Goal: Task Accomplishment & Management: Complete application form

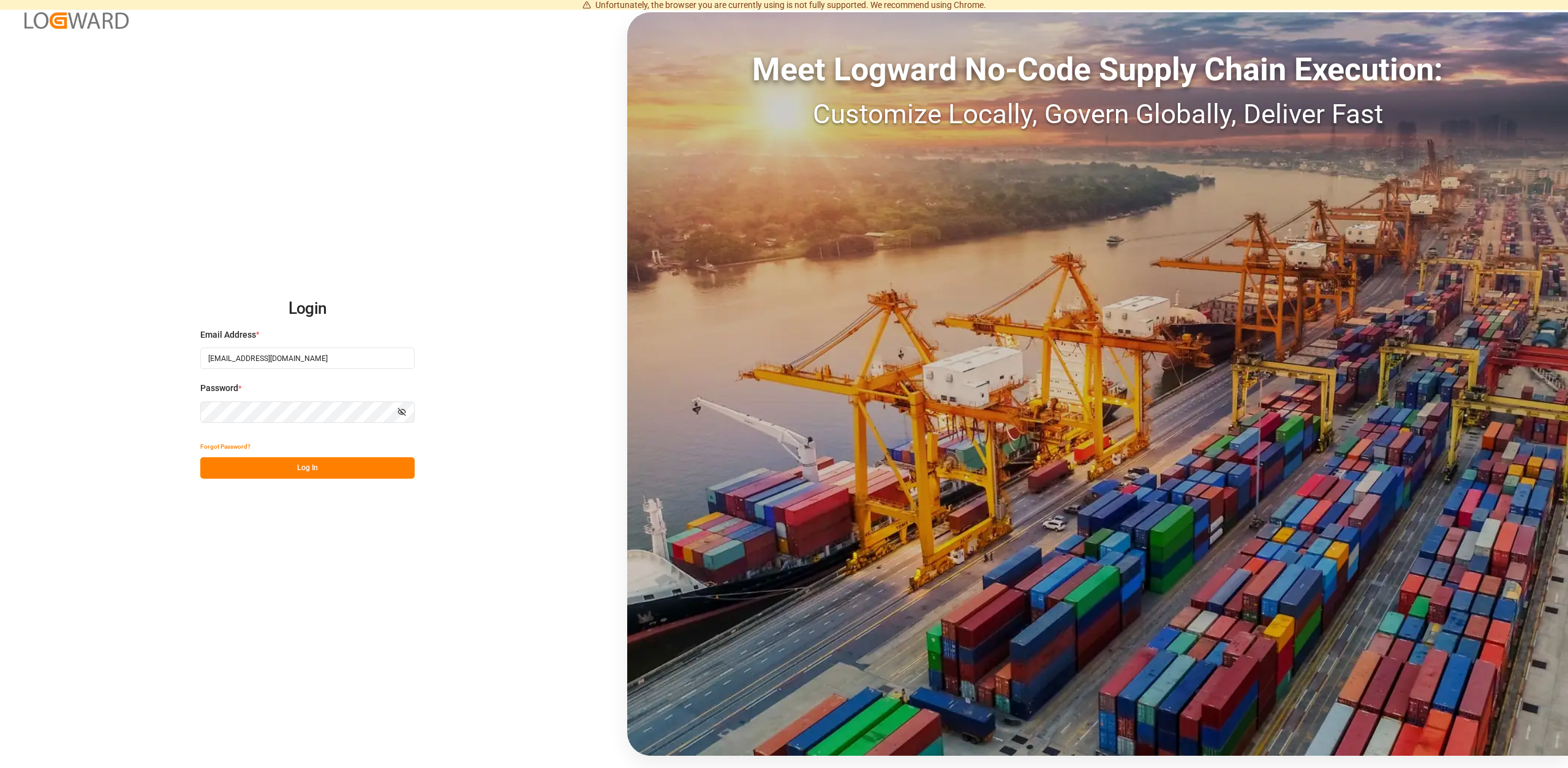
click at [324, 456] on div "Forgot Password? Log In" at bounding box center [307, 456] width 214 height 43
click at [325, 468] on button "Log In" at bounding box center [307, 468] width 214 height 22
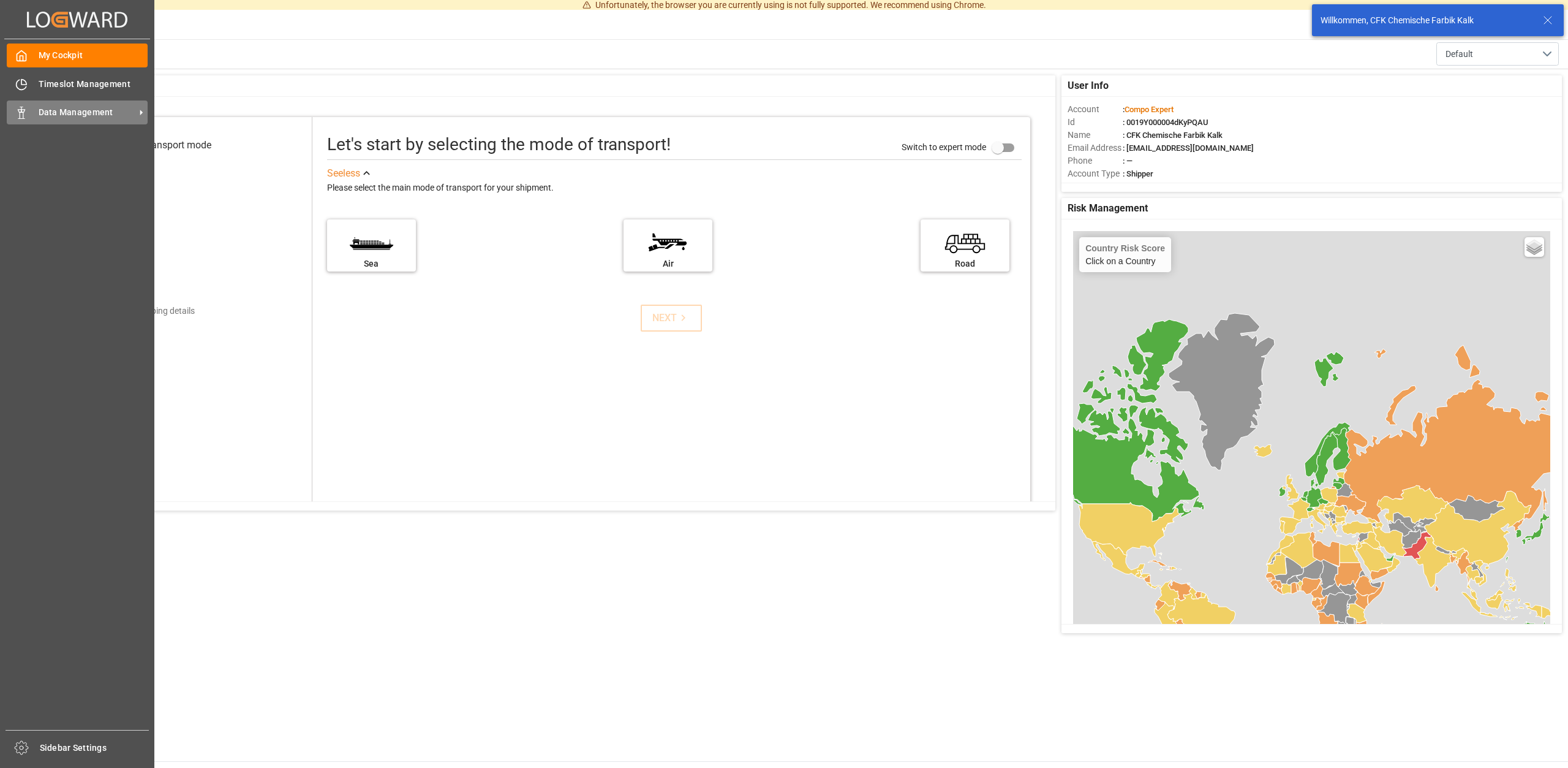
click at [53, 112] on span "Data Management" at bounding box center [87, 112] width 97 height 13
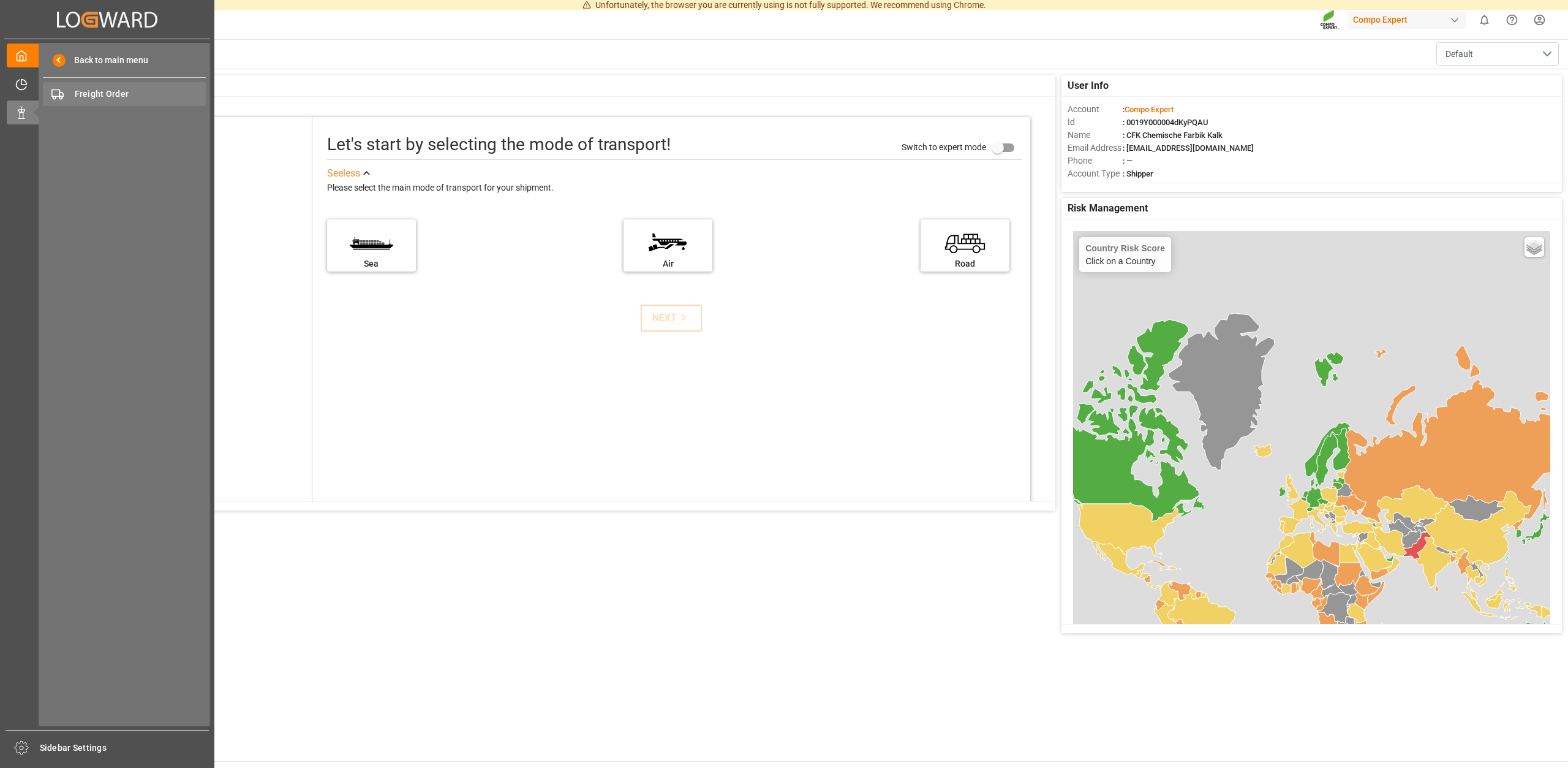
click at [90, 93] on span "Freight Order" at bounding box center [140, 94] width 132 height 13
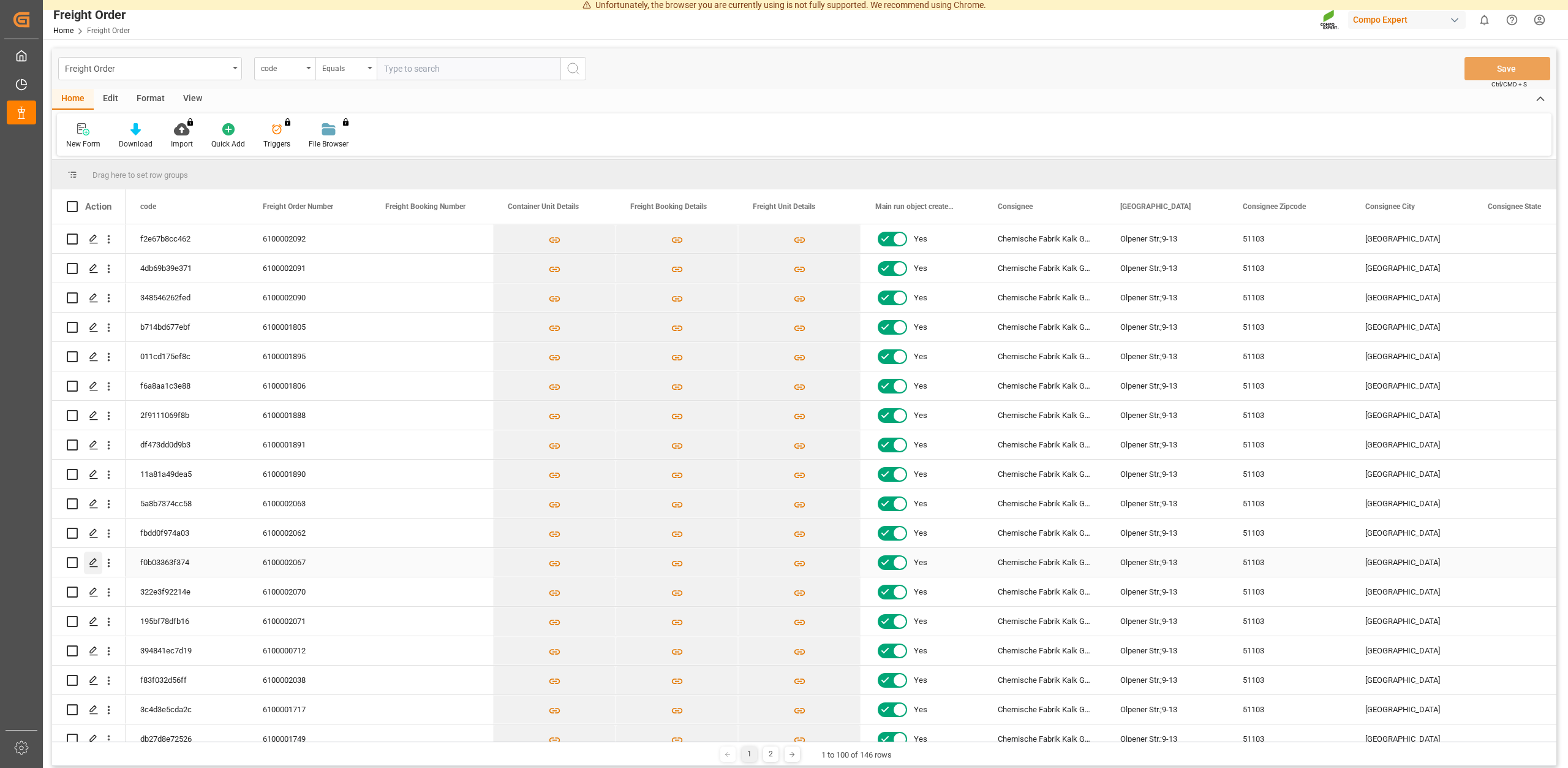
click at [91, 563] on icon "Press SPACE to select this row." at bounding box center [94, 562] width 10 height 10
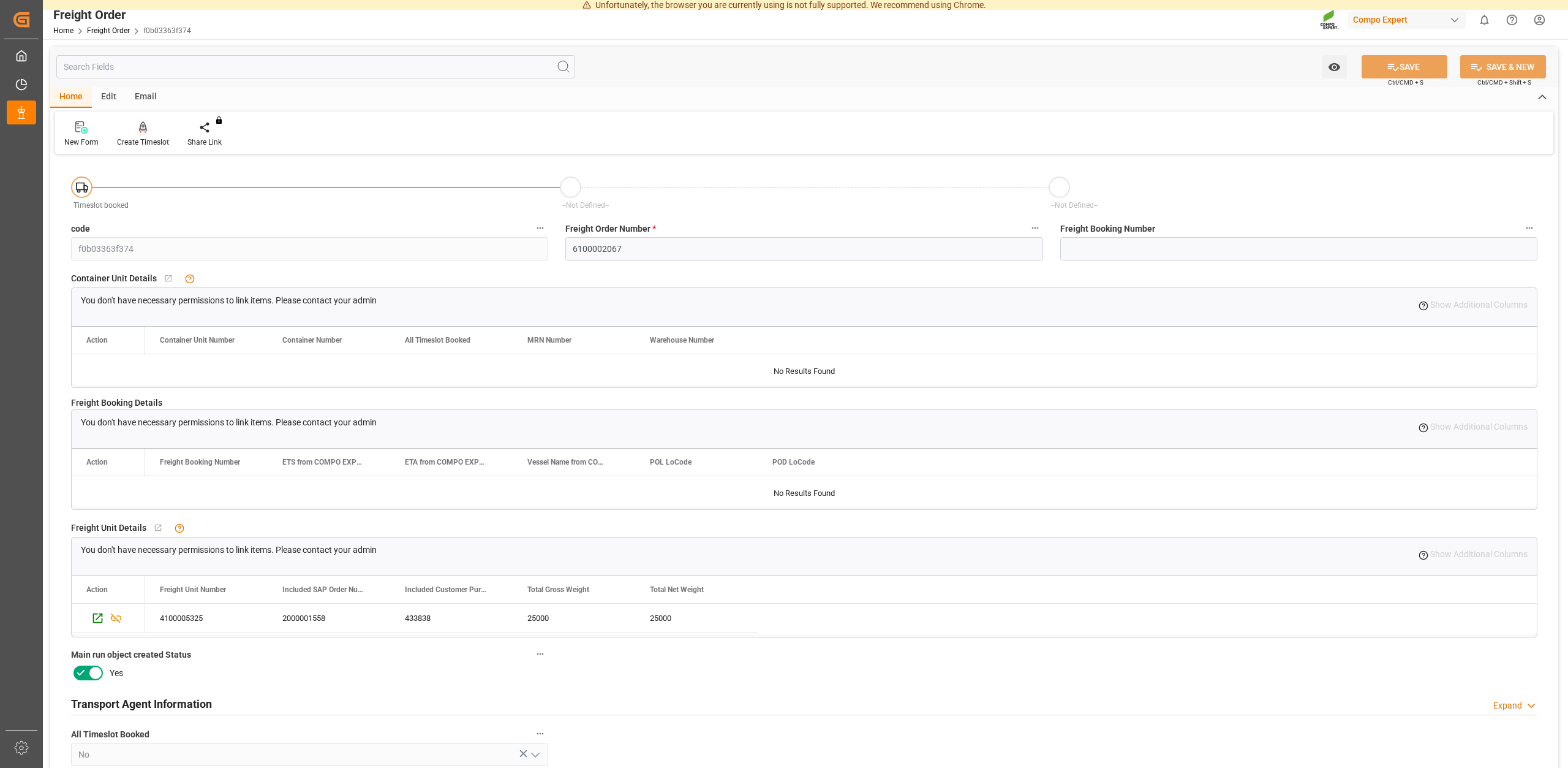
click at [139, 132] on icon at bounding box center [143, 126] width 9 height 11
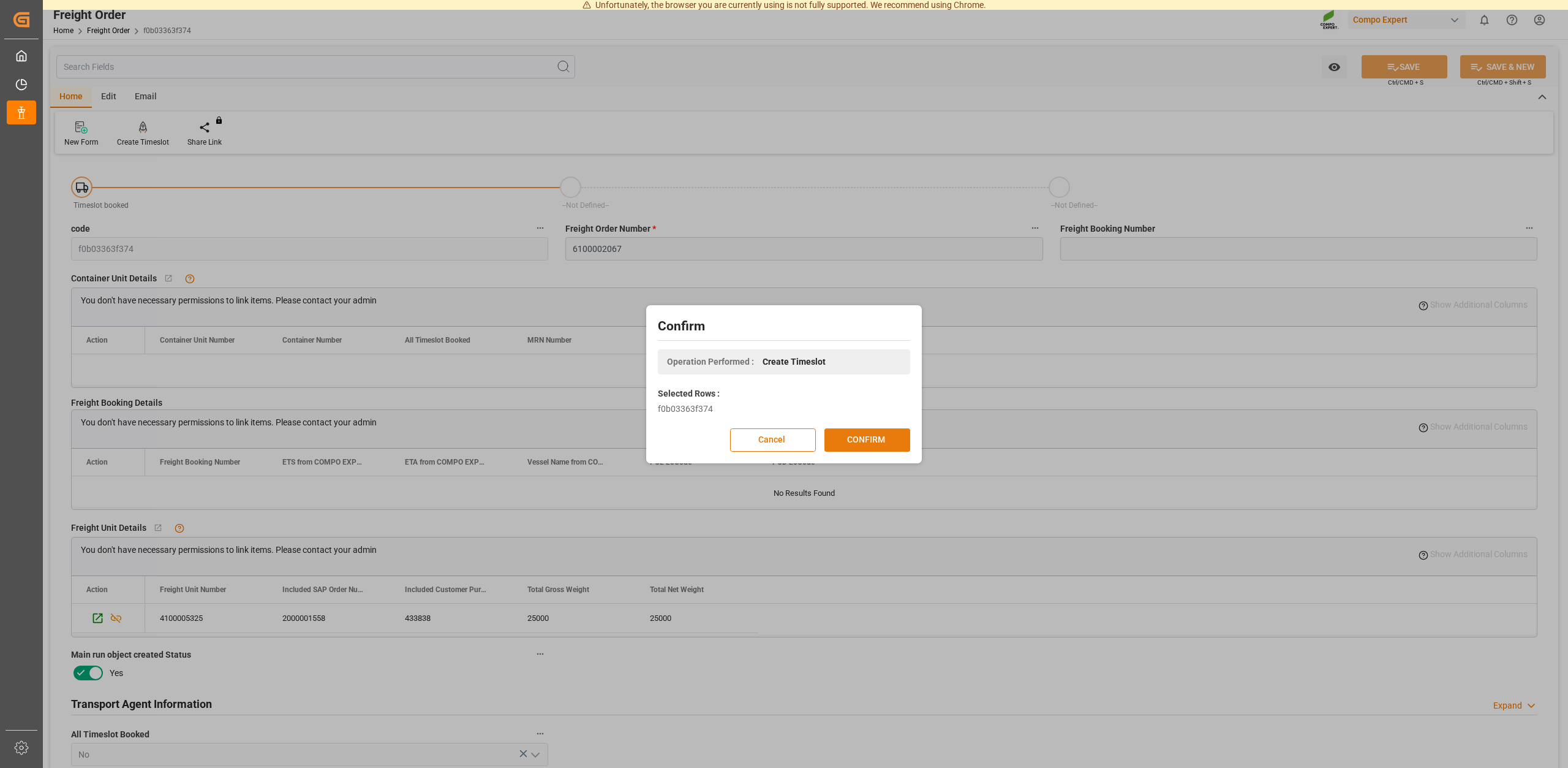
click at [889, 440] on button "CONFIRM" at bounding box center [867, 439] width 86 height 23
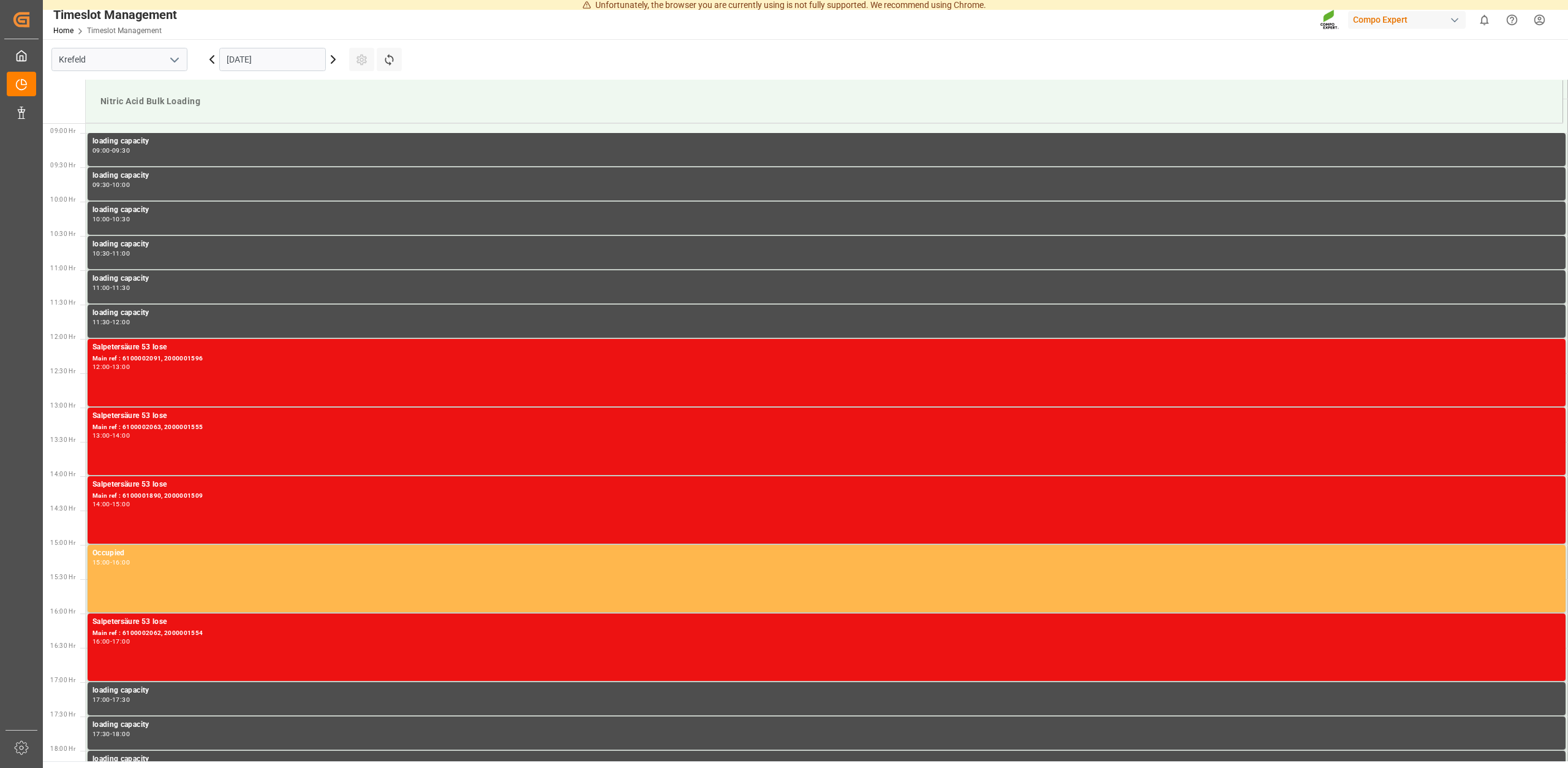
scroll to position [609, 0]
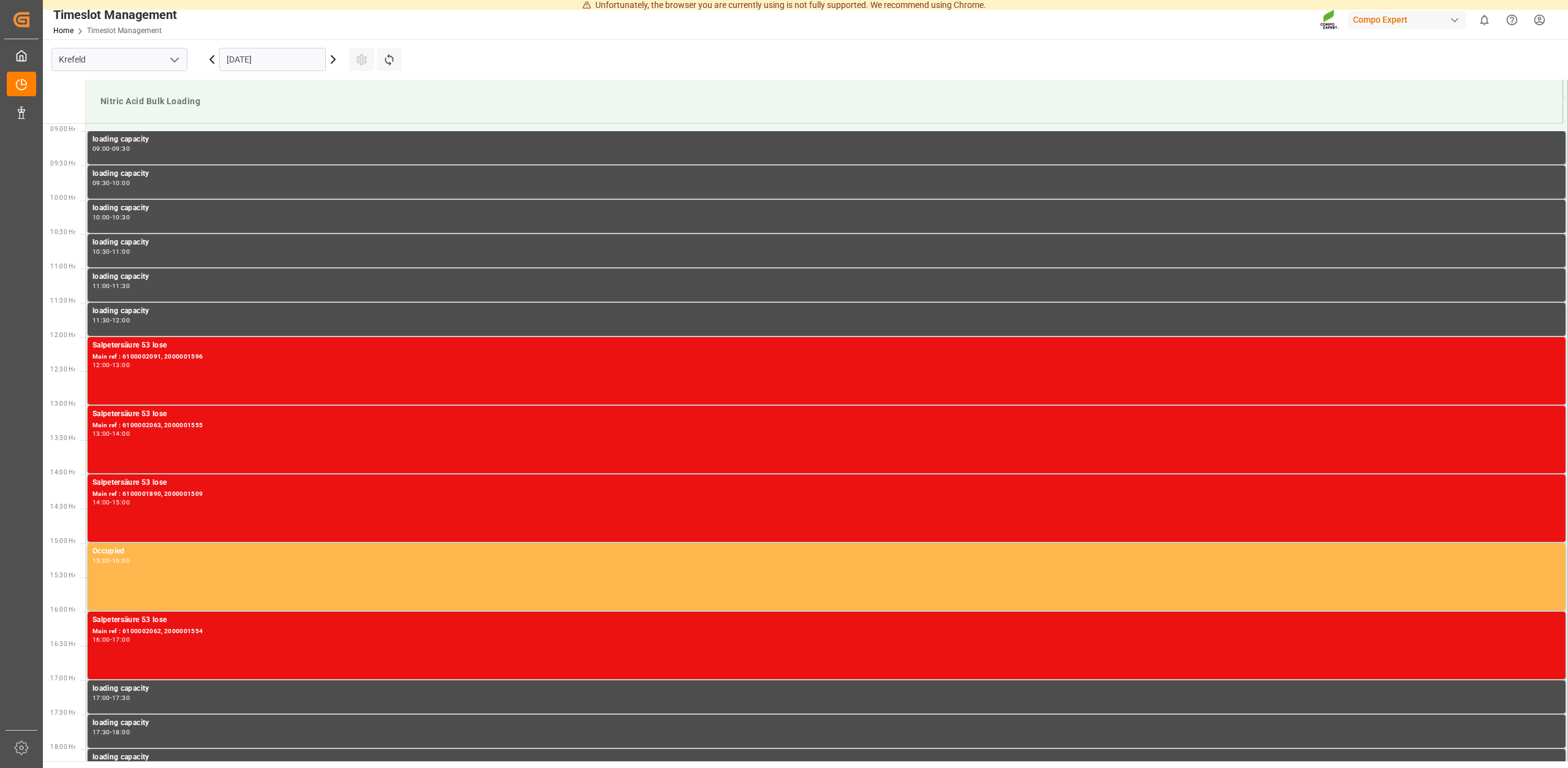
click at [331, 61] on icon at bounding box center [333, 59] width 15 height 15
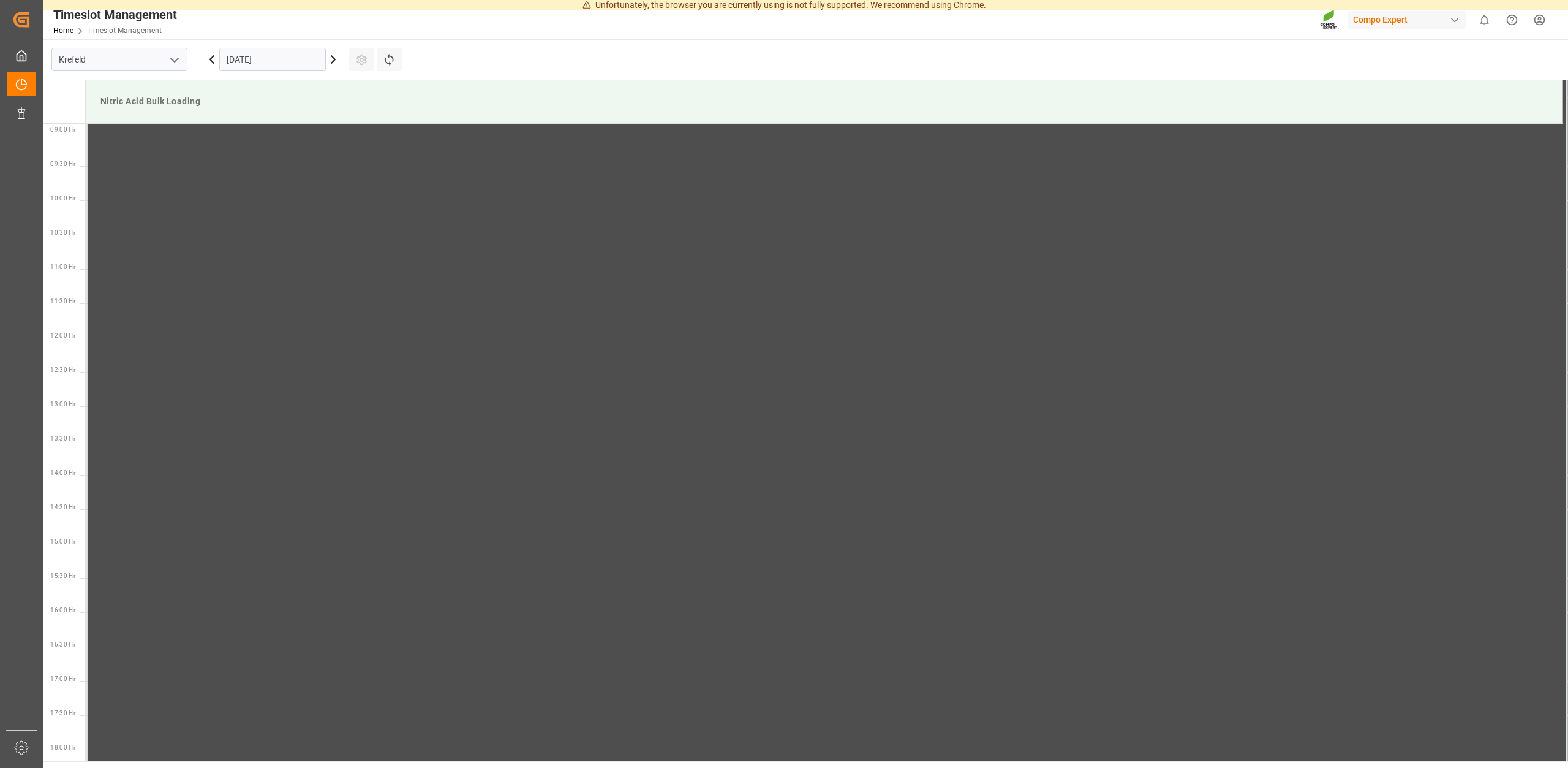
click at [290, 61] on input "20.09.2025" at bounding box center [273, 59] width 107 height 23
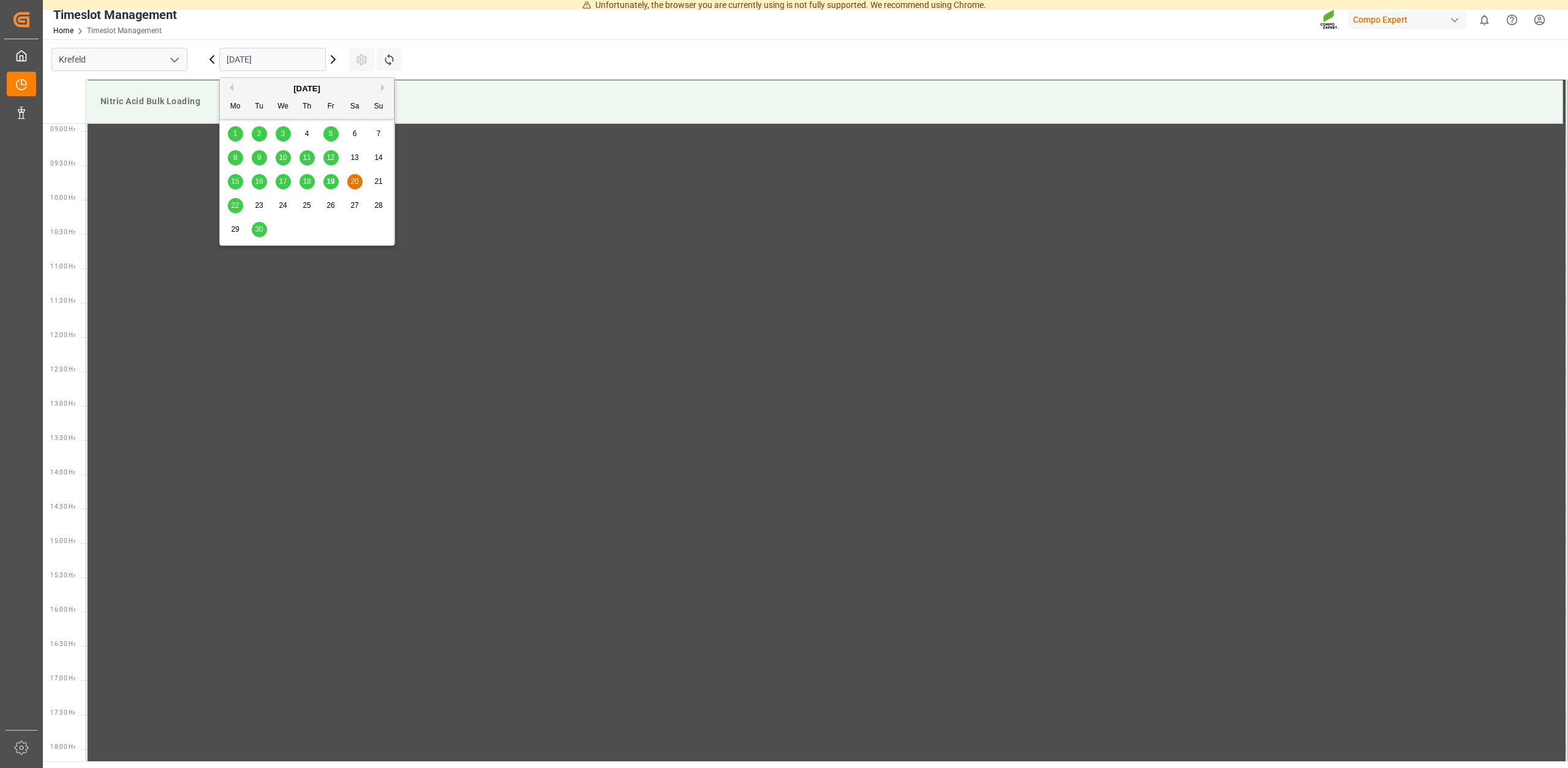
click at [241, 204] on div "22" at bounding box center [235, 206] width 15 height 15
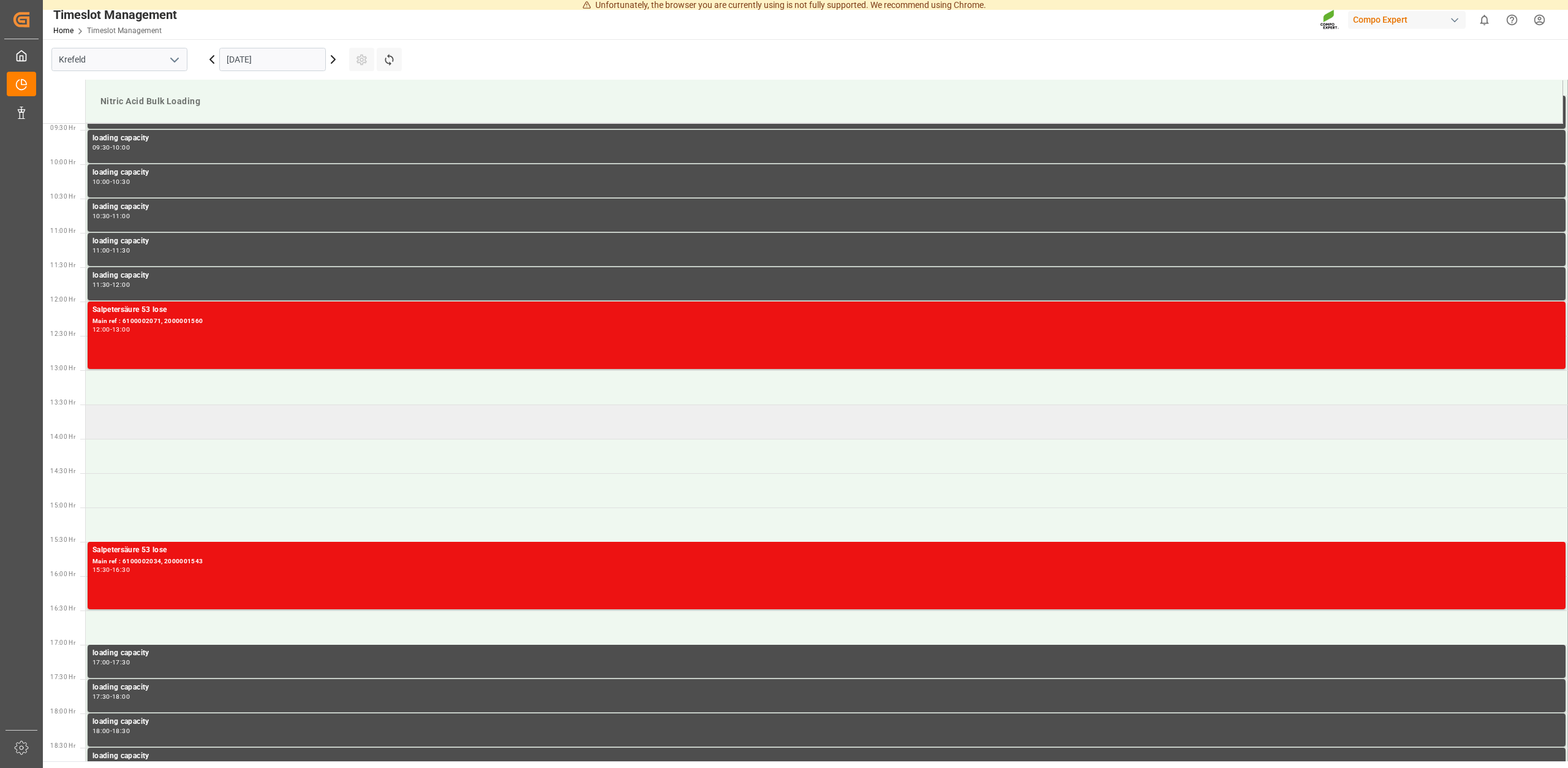
scroll to position [673, 0]
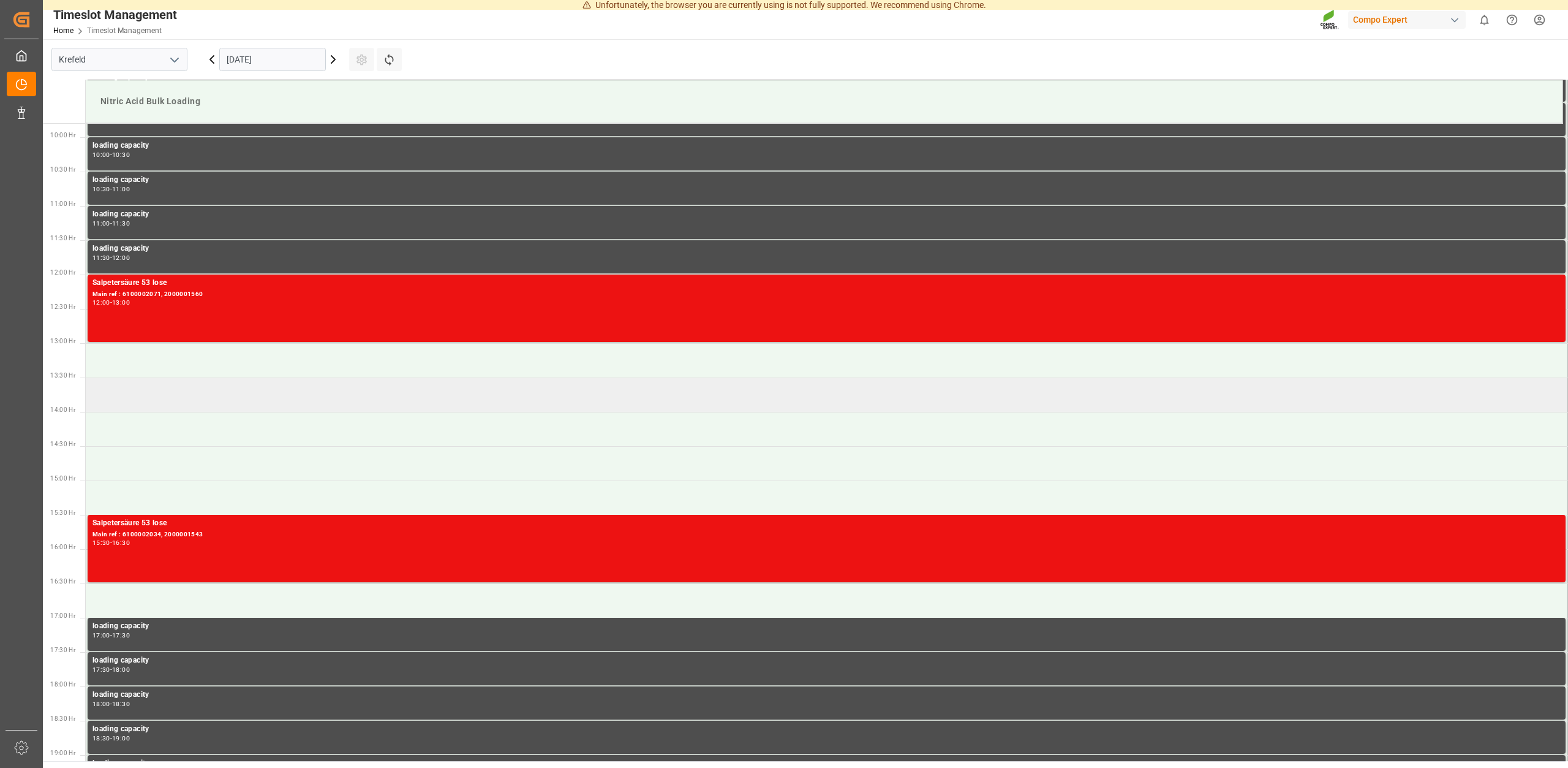
click at [180, 400] on td at bounding box center [827, 394] width 1482 height 34
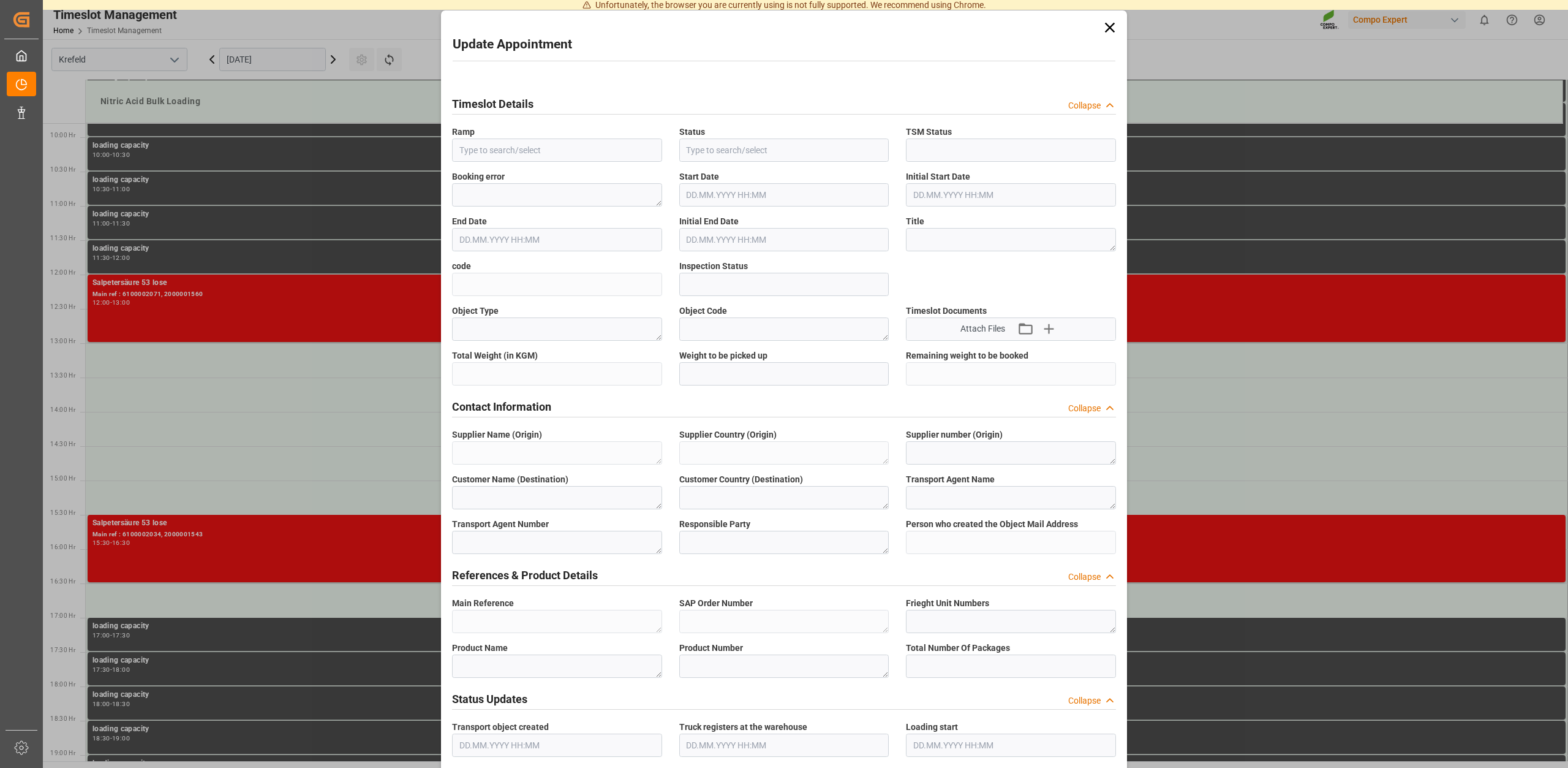
type input "Nitric Acid Bulk Loading"
type input "Transport object created"
type input "Booked"
type input "c002eca061a4"
type input "Open"
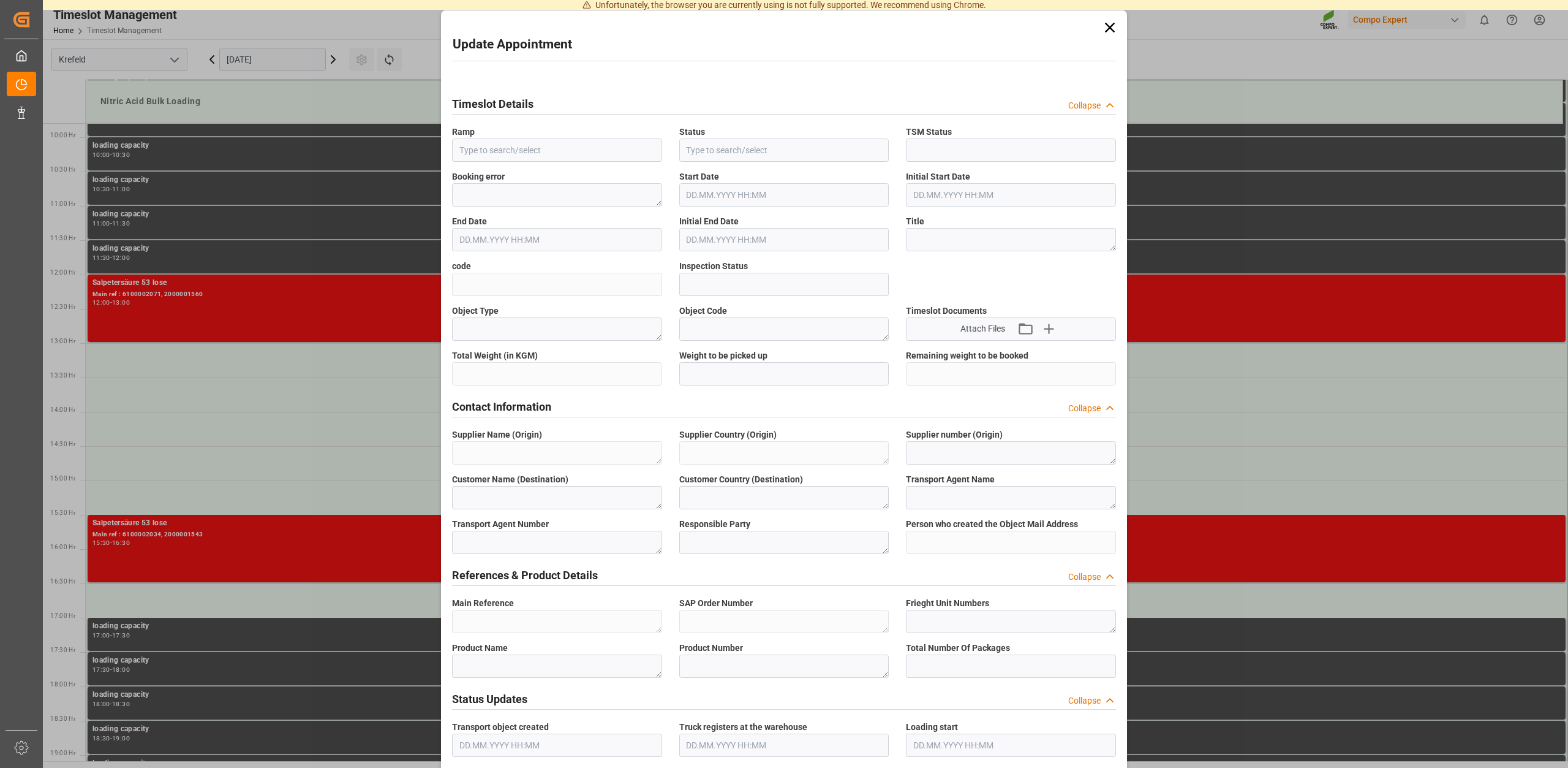
type textarea "Main-Run"
type input "25000"
type textarea "SP_EWM"
type textarea "Chemische Fabrik Kalk GmbH"
type textarea "DE"
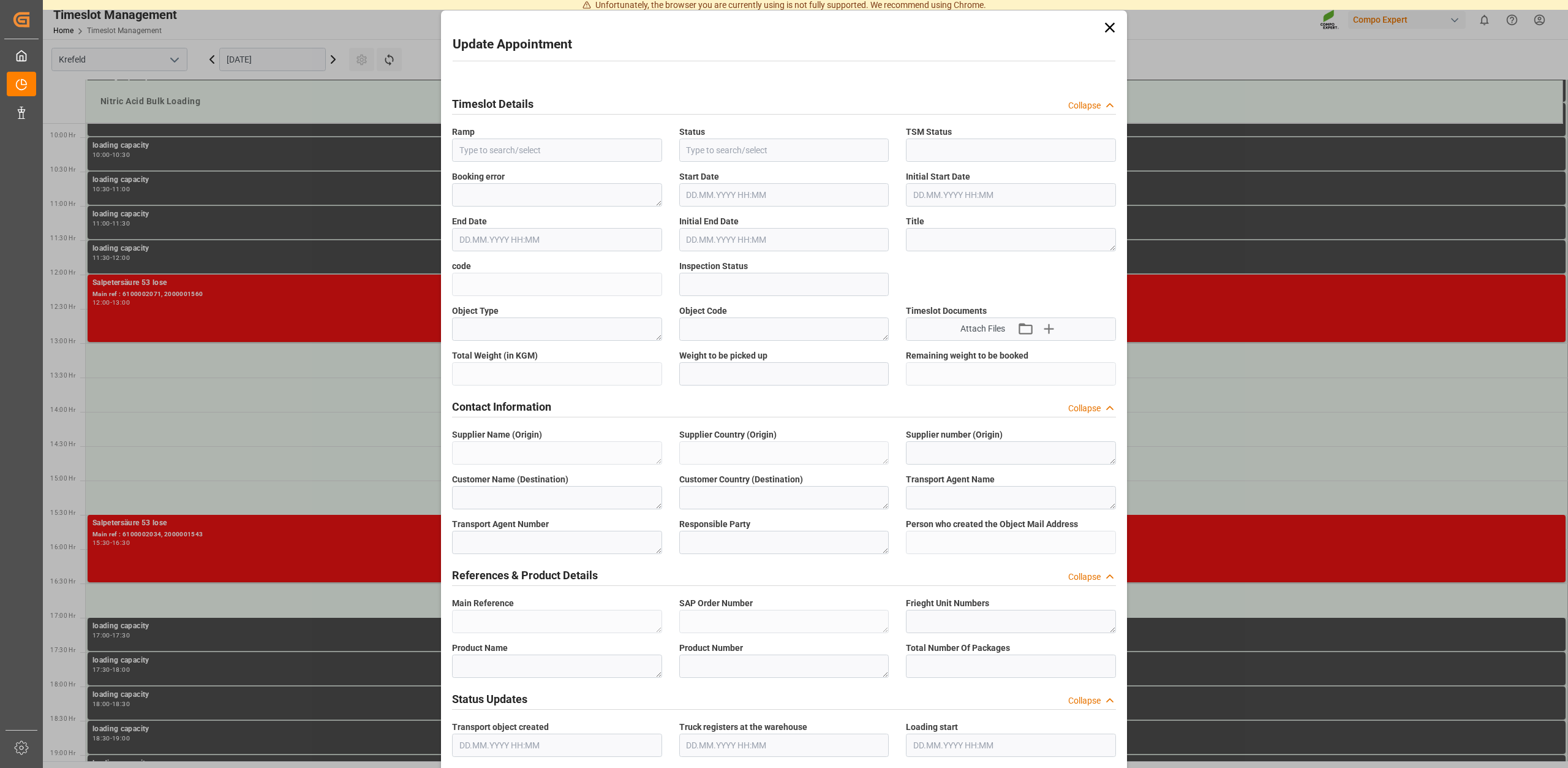
type textarea "Chemische Fabrik Kalk GmbH, (CFK)"
type textarea "5355955"
type textarea "Compo Expert"
type input "Thorsten.Meier@compo-expert.com"
type textarea "6100002067"
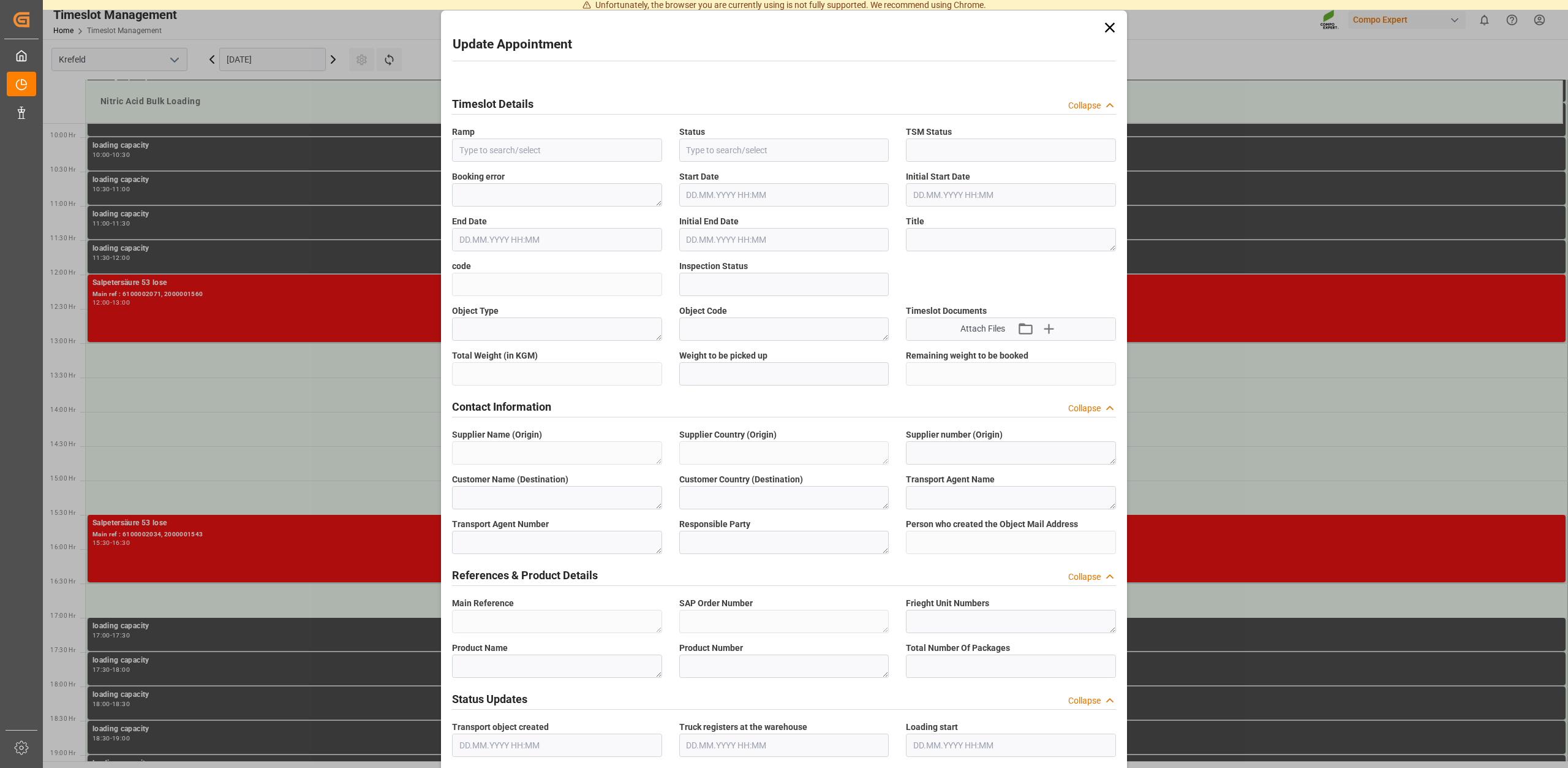
type textarea "2000001558"
type textarea "4100005325"
type textarea "Salpetersäure 53 lose"
type textarea "1510002000"
type input "0"
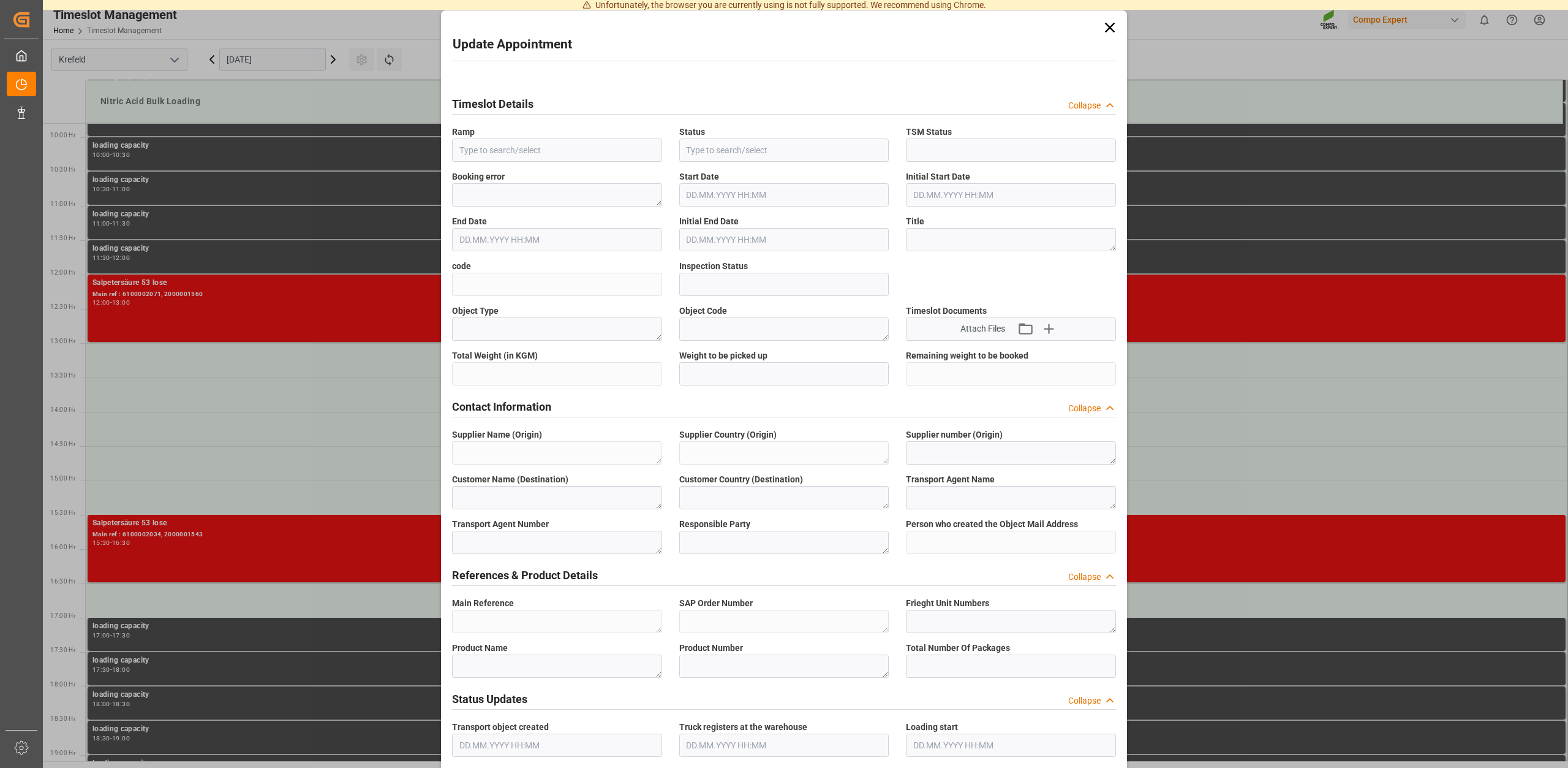
type textarea "Z100"
type textarea "3500"
type input "6100002067"
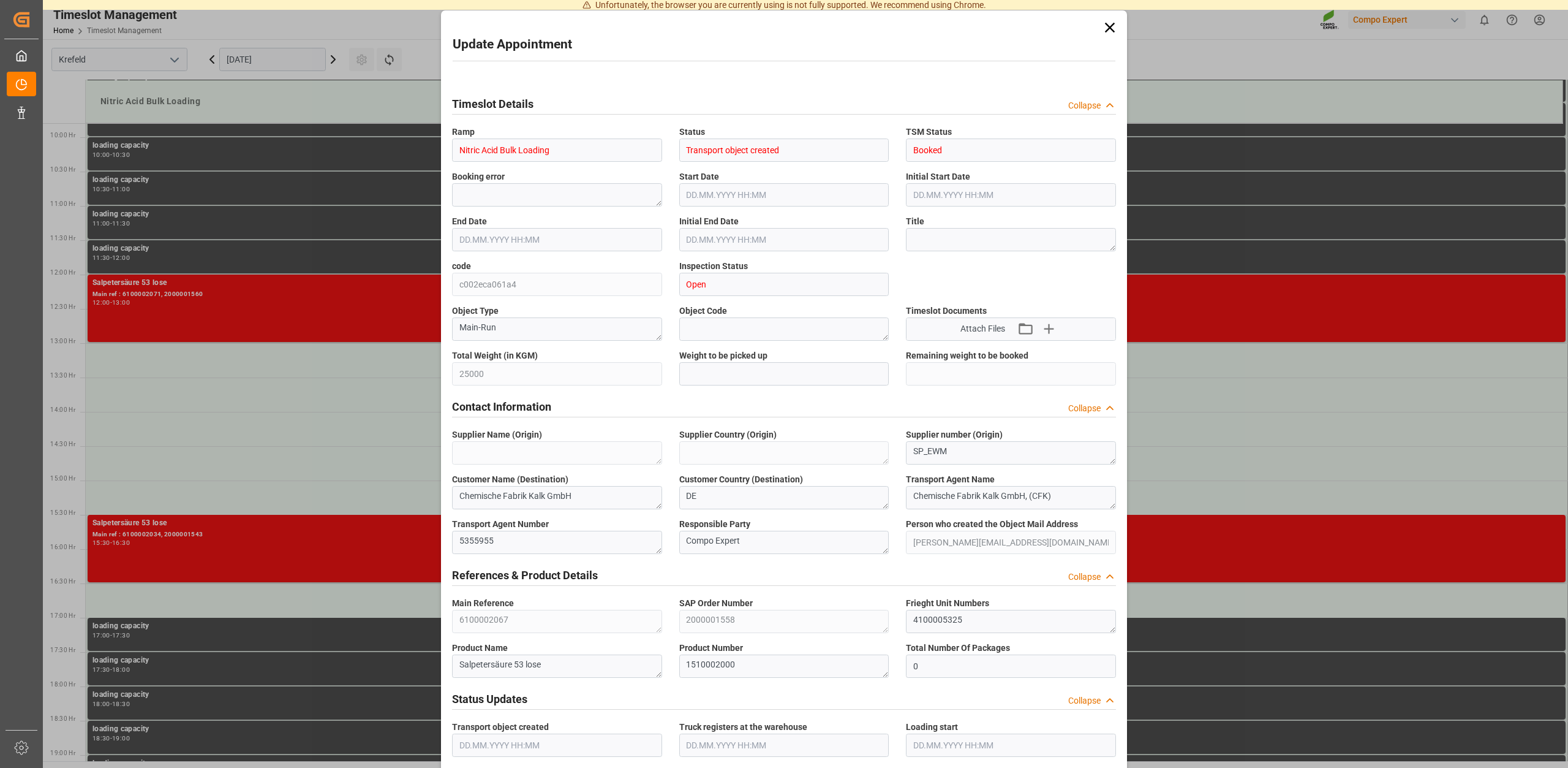
type input "22.09.2025 13:30"
type input "22.09.2025 14:00"
type input "15.09.2025 14:08"
type input "19.09.2025 07:52"
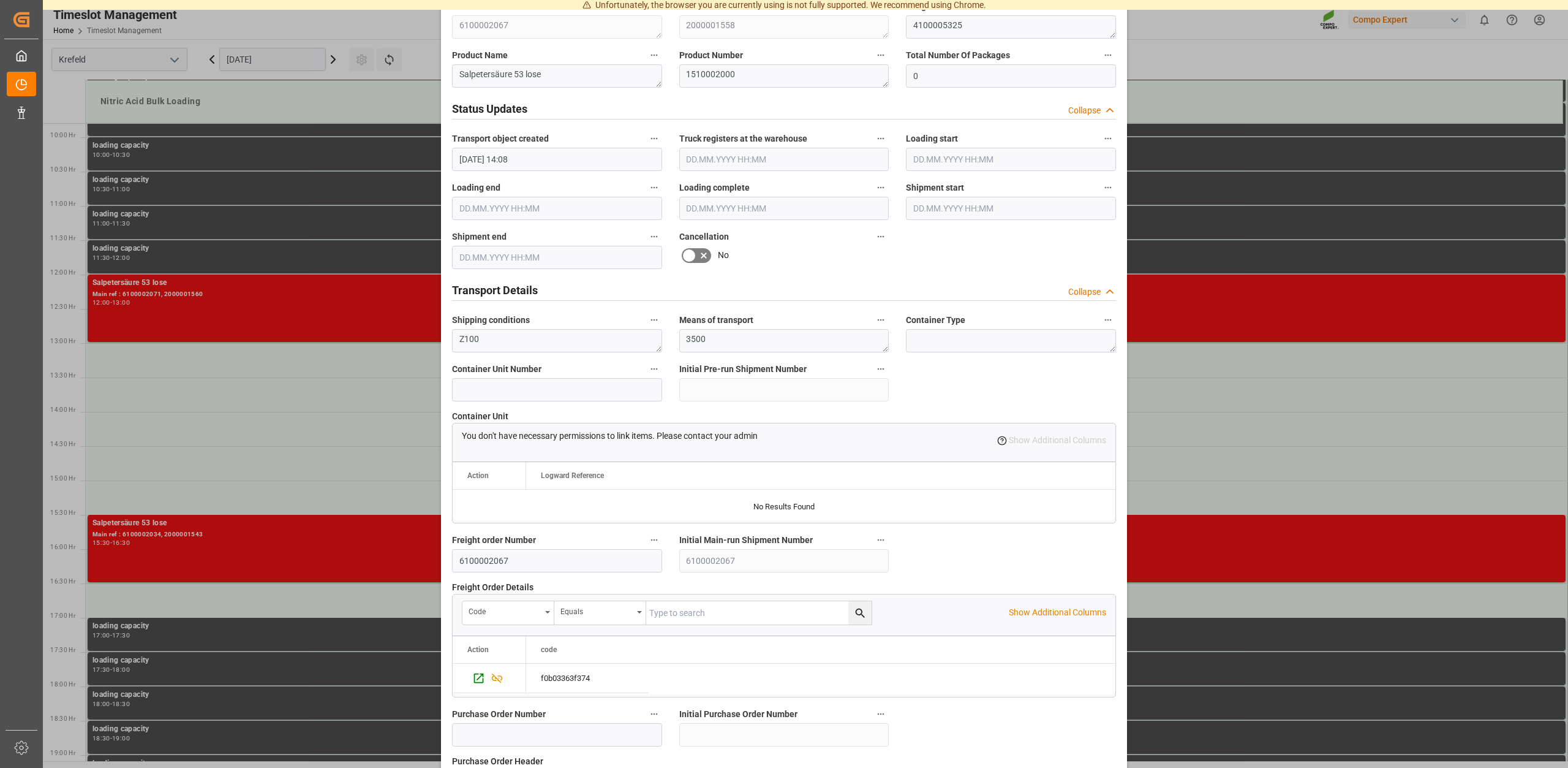
scroll to position [930, 0]
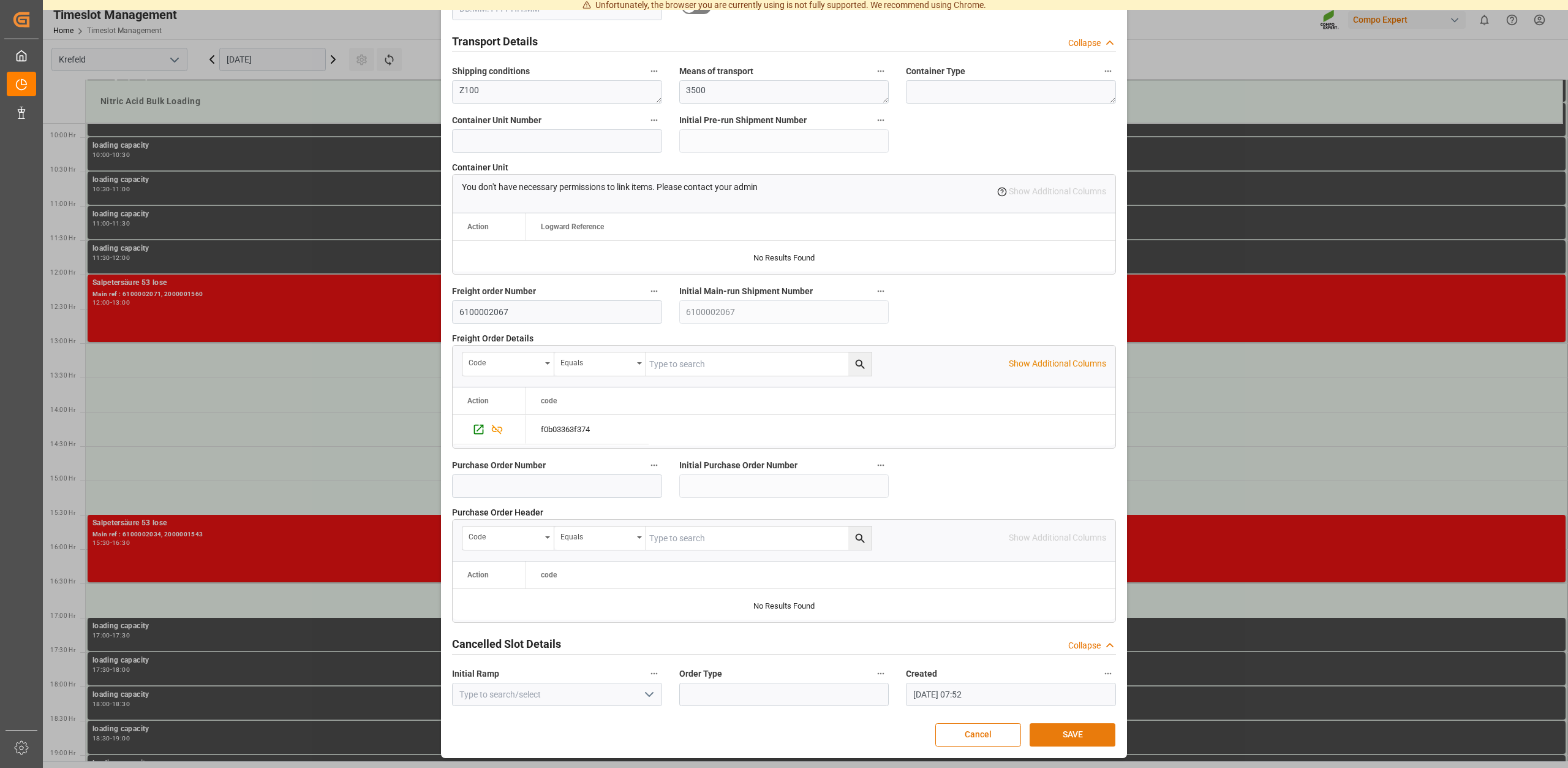
click at [1058, 736] on button "SAVE" at bounding box center [1073, 734] width 86 height 23
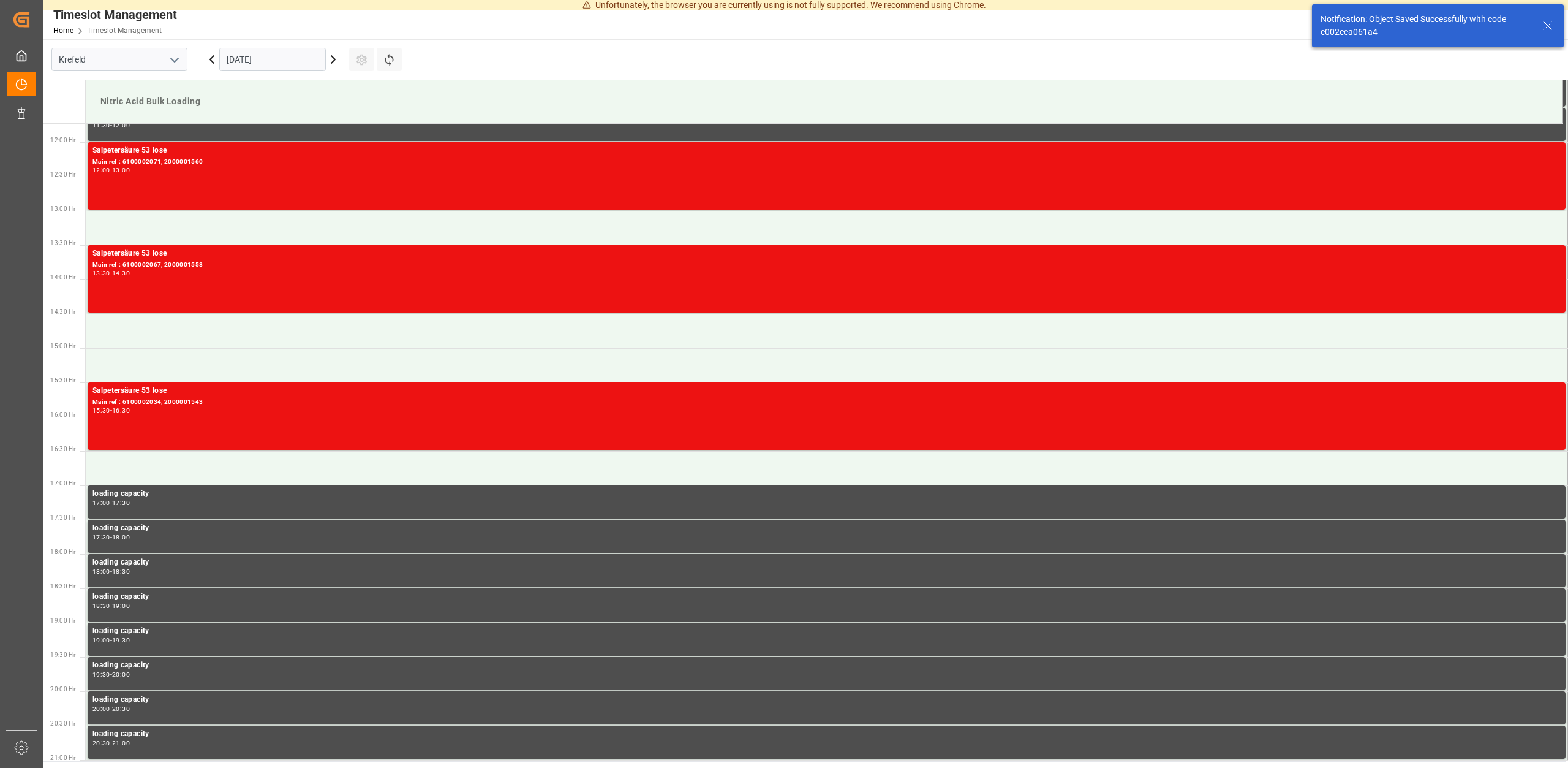
scroll to position [816, 0]
